Goal: Transaction & Acquisition: Purchase product/service

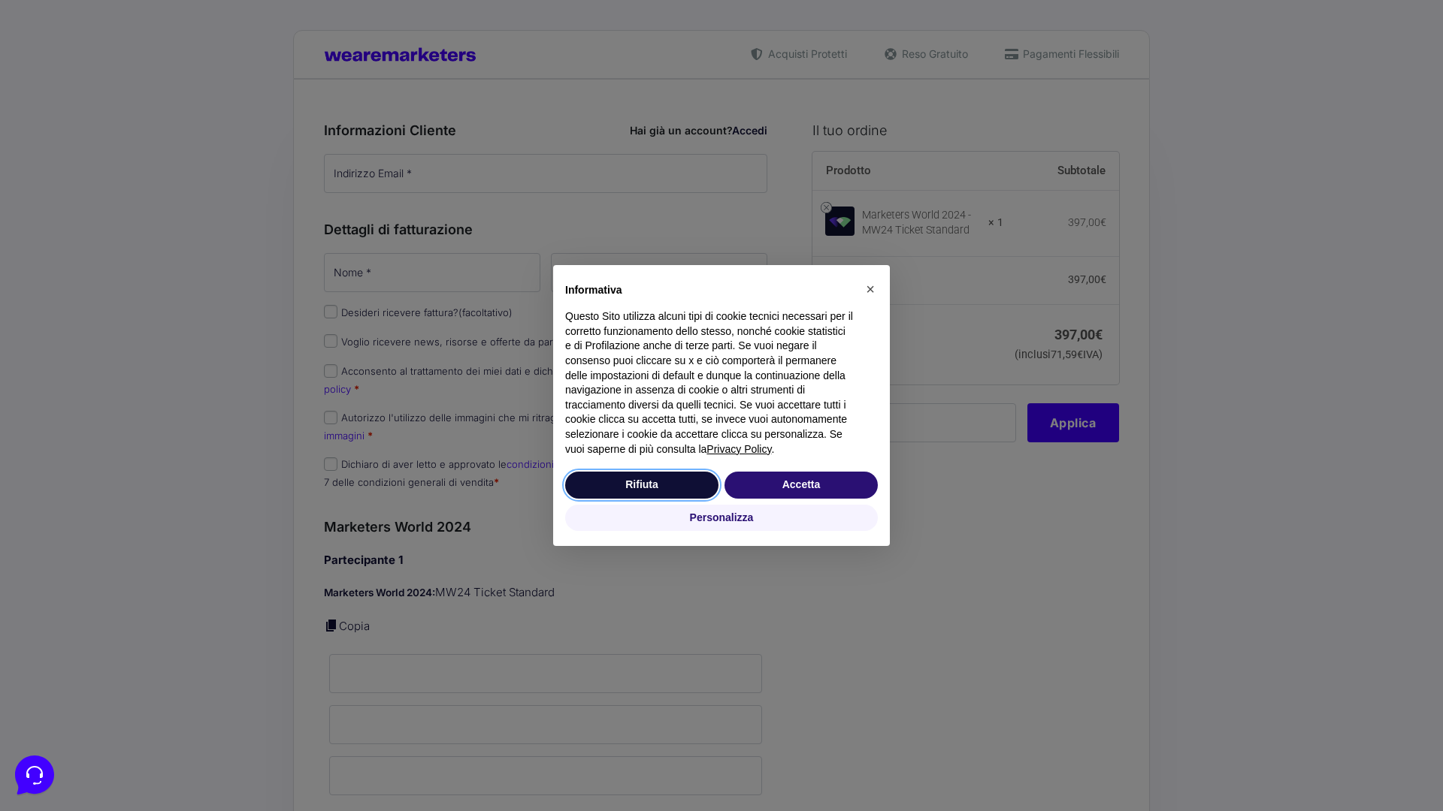
click at [642, 485] on button "Rifiuta" at bounding box center [641, 485] width 153 height 27
